Goal: Task Accomplishment & Management: Use online tool/utility

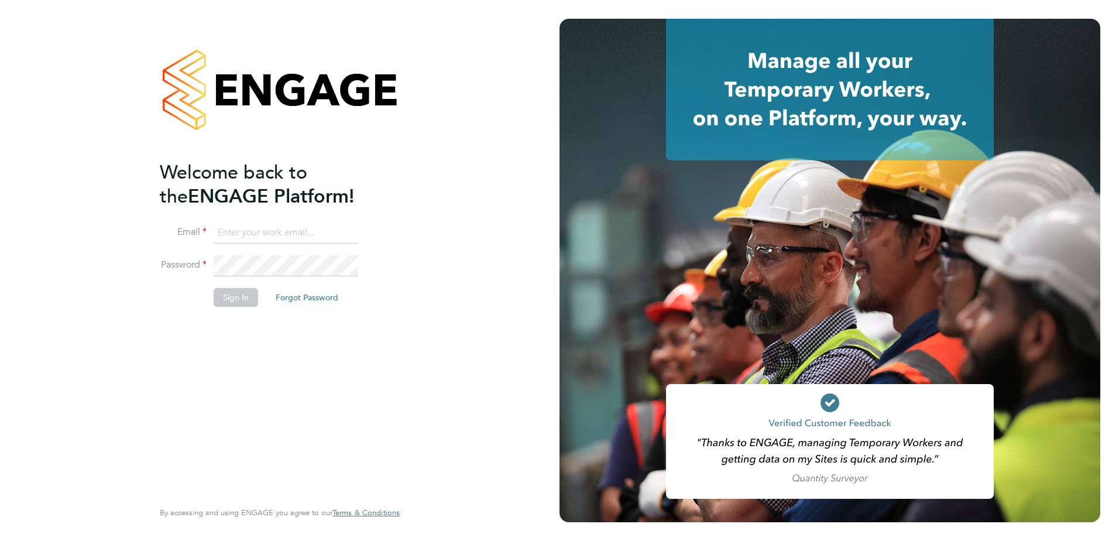
type input "stuart.gilliver@countrysidepartnerships.com"
click at [238, 300] on button "Sign In" at bounding box center [236, 297] width 44 height 19
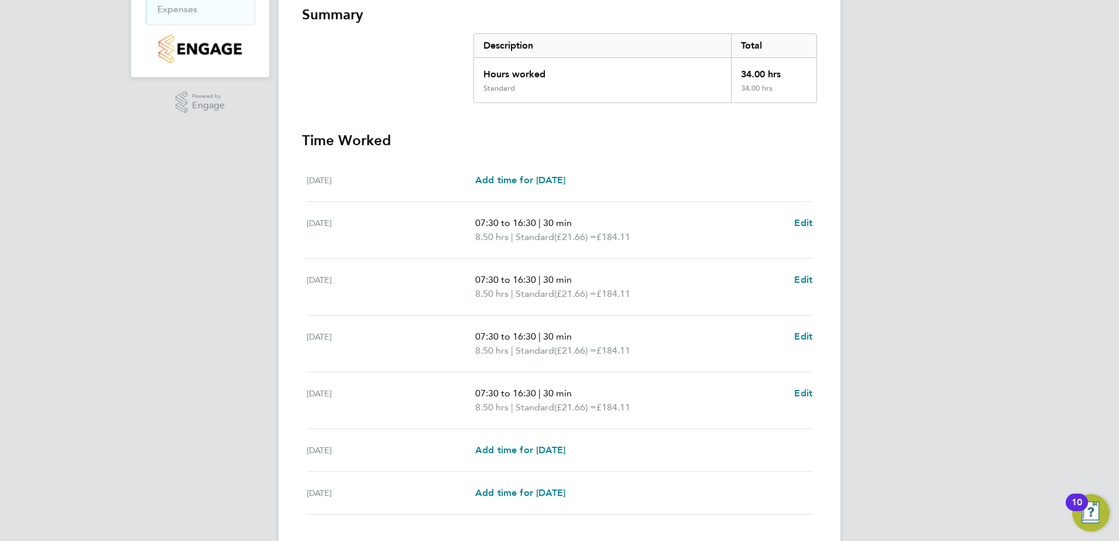
scroll to position [291, 0]
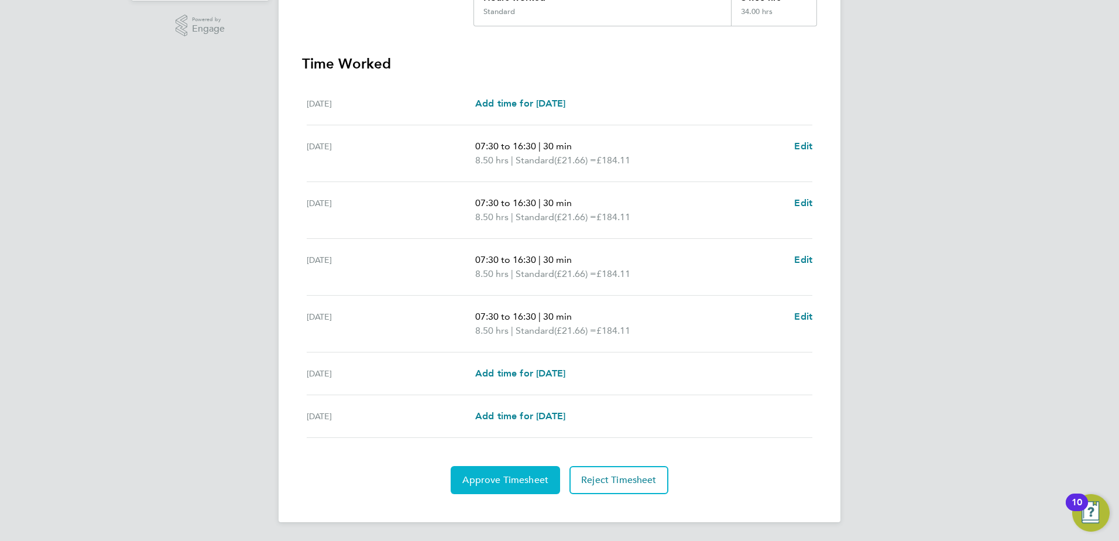
click at [485, 483] on span "Approve Timesheet" at bounding box center [505, 480] width 86 height 12
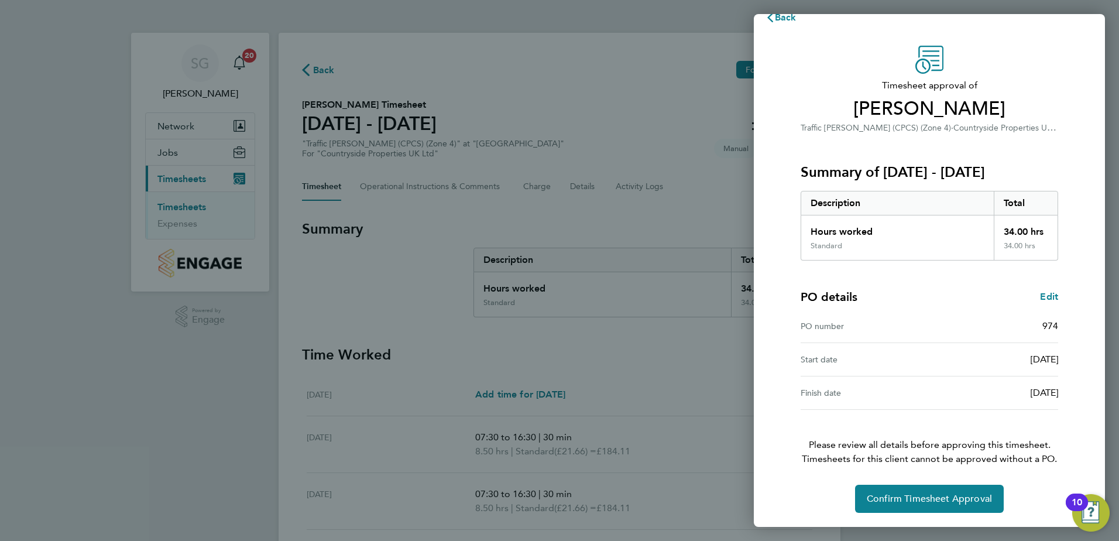
scroll to position [43, 0]
click at [941, 503] on span "Confirm Timesheet Approval" at bounding box center [928, 499] width 125 height 12
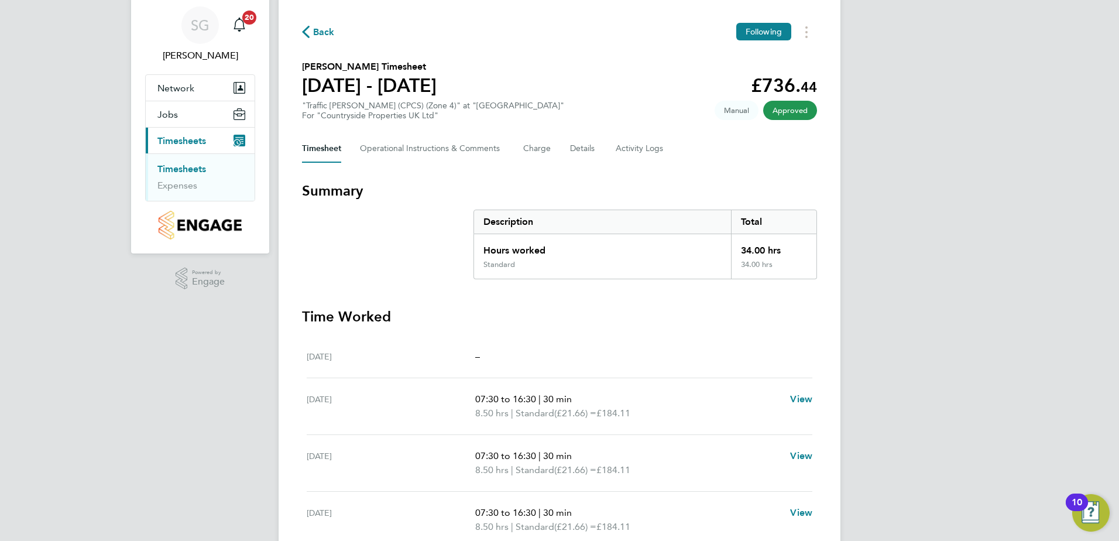
scroll to position [58, 0]
